Goal: Task Accomplishment & Management: Manage account settings

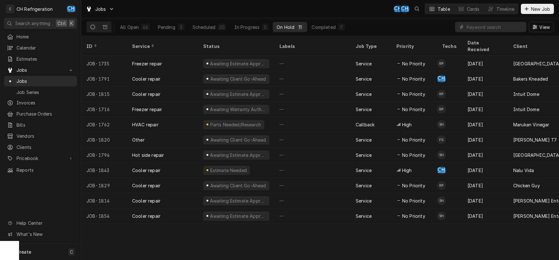
click at [197, 28] on div "Scheduled" at bounding box center [203, 27] width 23 height 7
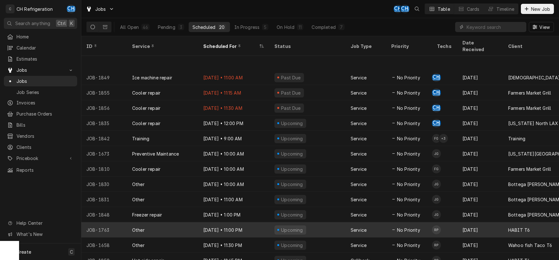
scroll to position [63, 0]
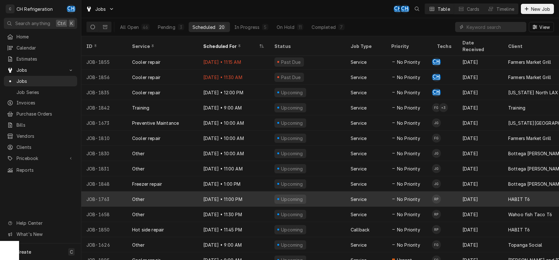
click at [256, 191] on div "Sep 3 • 11:00 PM" at bounding box center [233, 198] width 71 height 15
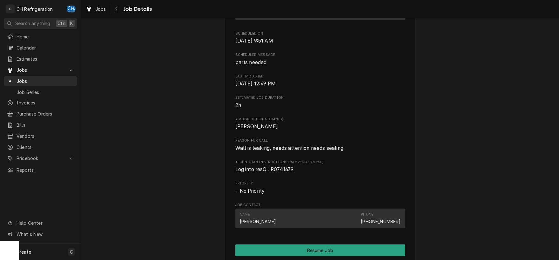
scroll to position [332, 0]
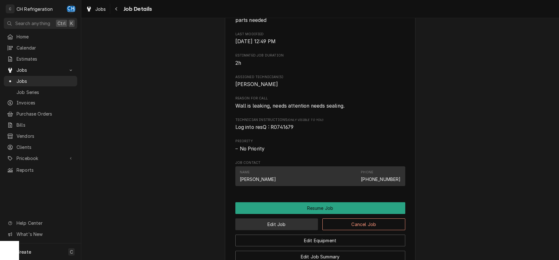
click at [290, 224] on button "Edit Job" at bounding box center [276, 224] width 83 height 12
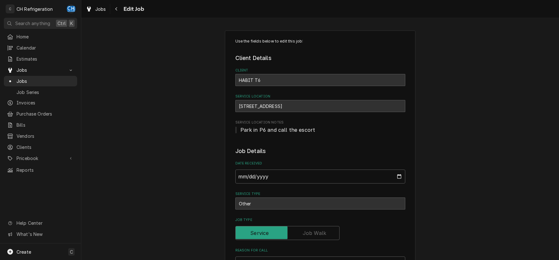
type textarea "x"
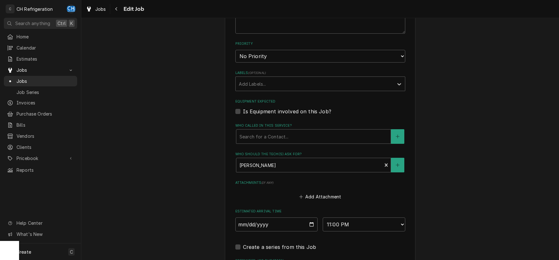
scroll to position [385, 0]
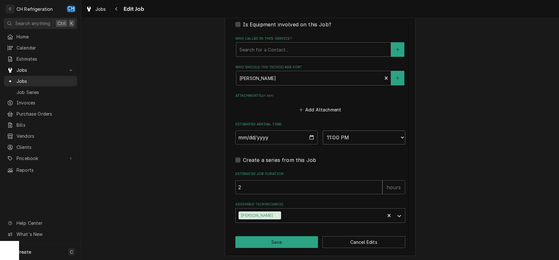
click at [323, 131] on select "AM / PM 6:00 AM 6:15 AM 6:30 AM 6:45 AM 7:00 AM 7:15 AM 7:30 AM 7:45 AM 8:00 AM…" at bounding box center [364, 138] width 83 height 14
select select "12:00:00"
click option "12:00 PM" at bounding box center [0, 0] width 0 height 0
type textarea "x"
click at [308, 136] on input "2025-09-03" at bounding box center [276, 138] width 83 height 14
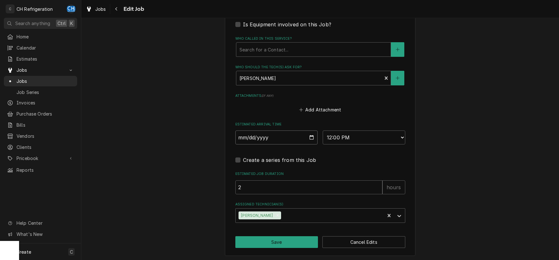
type input "2025-09-02"
type textarea "x"
type input "ch"
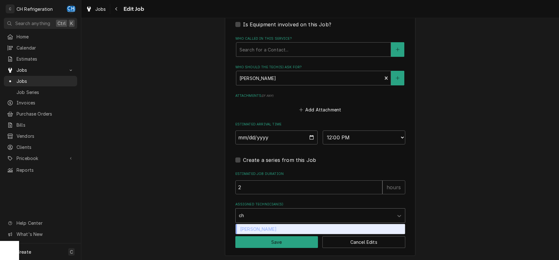
click at [258, 226] on div "[PERSON_NAME]" at bounding box center [320, 229] width 169 height 10
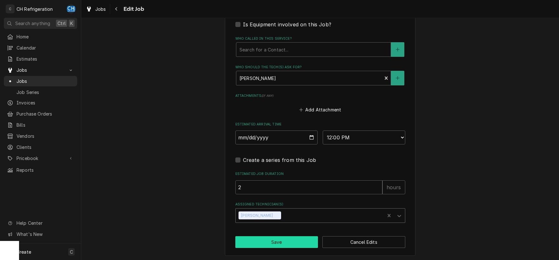
click at [274, 244] on button "Save" at bounding box center [276, 242] width 83 height 12
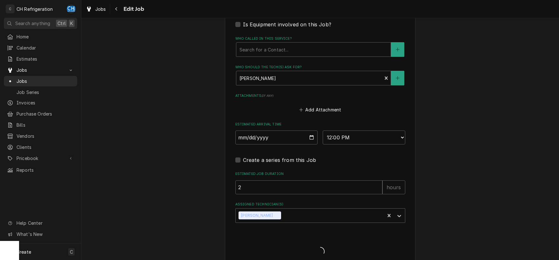
type textarea "x"
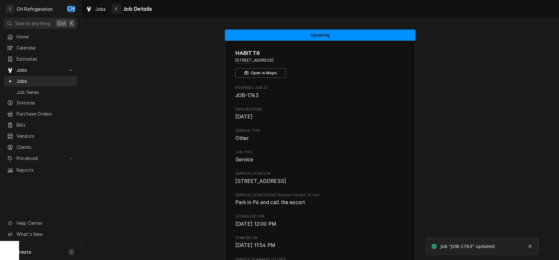
click at [117, 10] on icon "Navigate back" at bounding box center [116, 9] width 3 height 4
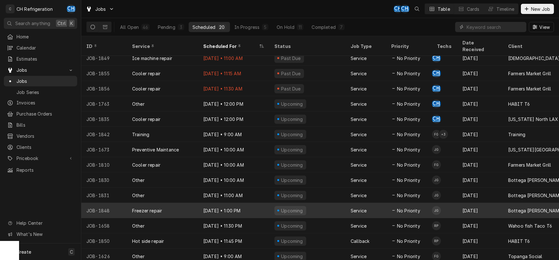
scroll to position [63, 0]
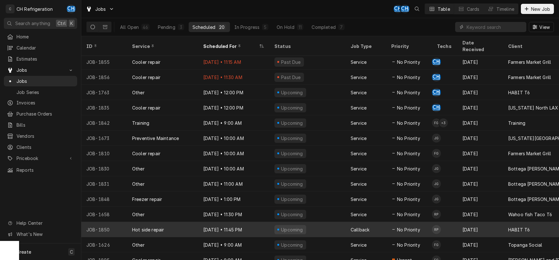
click at [309, 222] on div "Upcoming" at bounding box center [307, 229] width 76 height 15
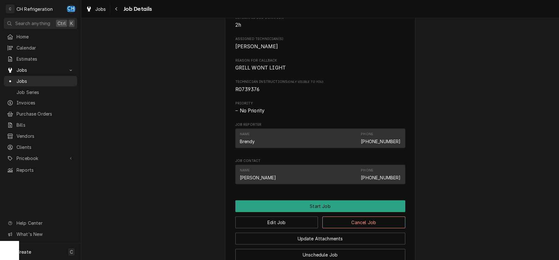
scroll to position [396, 0]
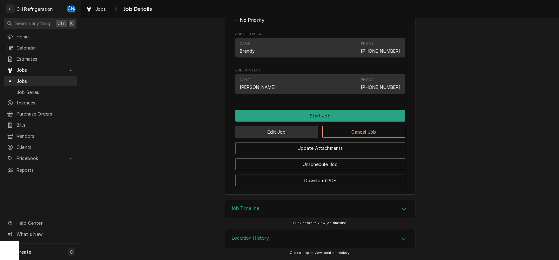
click at [292, 136] on button "Edit Job" at bounding box center [276, 132] width 83 height 12
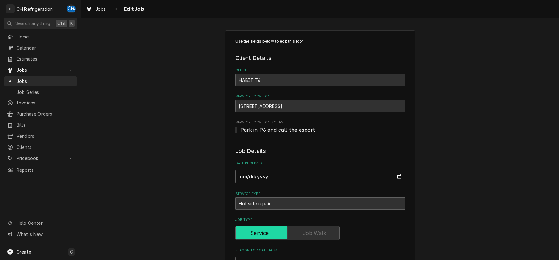
type textarea "x"
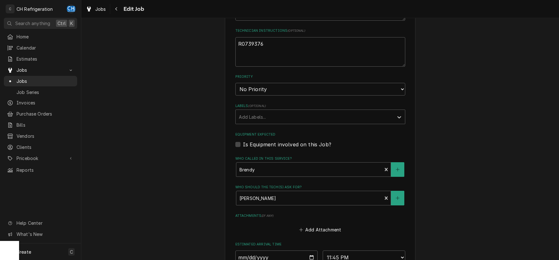
scroll to position [366, 0]
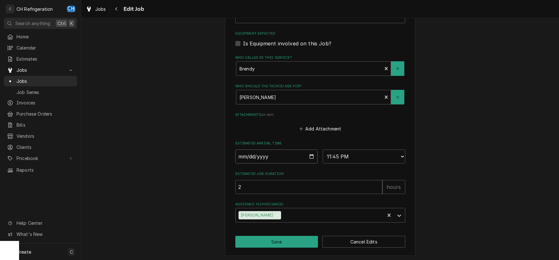
click at [310, 154] on input "2025-09-03" at bounding box center [276, 157] width 83 height 14
type input "2025-09-02"
type textarea "x"
click at [323, 150] on select "AM / PM 6:00 AM 6:15 AM 6:30 AM 6:45 AM 7:00 AM 7:15 AM 7:30 AM 7:45 AM 8:00 AM…" at bounding box center [364, 157] width 83 height 14
select select "12:15:00"
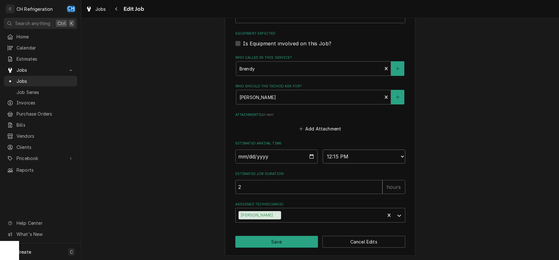
click option "12:15 PM" at bounding box center [0, 0] width 0 height 0
type textarea "x"
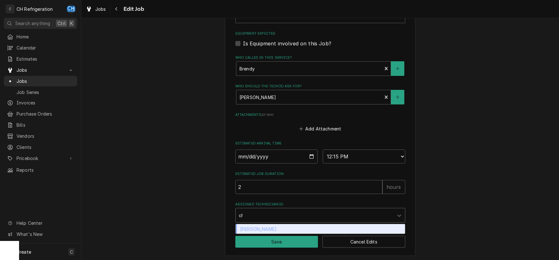
type input "chr"
click at [371, 226] on div "Chris Hiraga" at bounding box center [320, 229] width 169 height 10
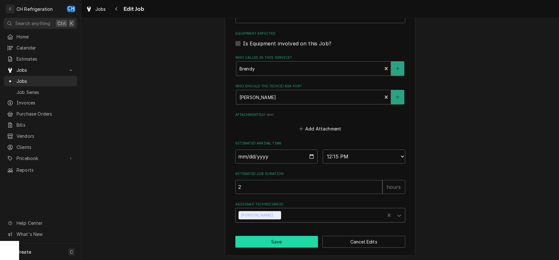
click at [269, 243] on button "Save" at bounding box center [276, 242] width 83 height 12
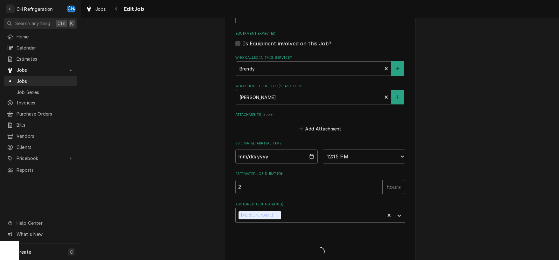
type textarea "x"
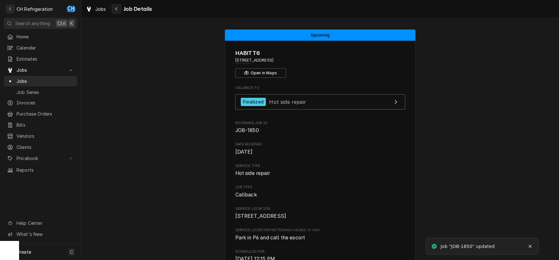
click at [117, 10] on icon "Navigate back" at bounding box center [116, 9] width 3 height 4
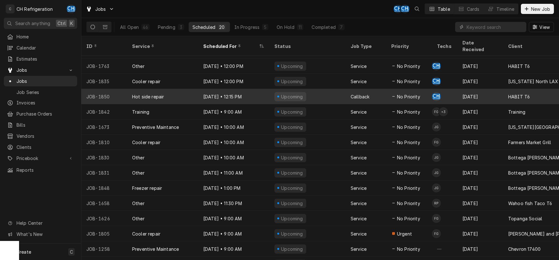
scroll to position [93, 0]
